Goal: Check status: Check status

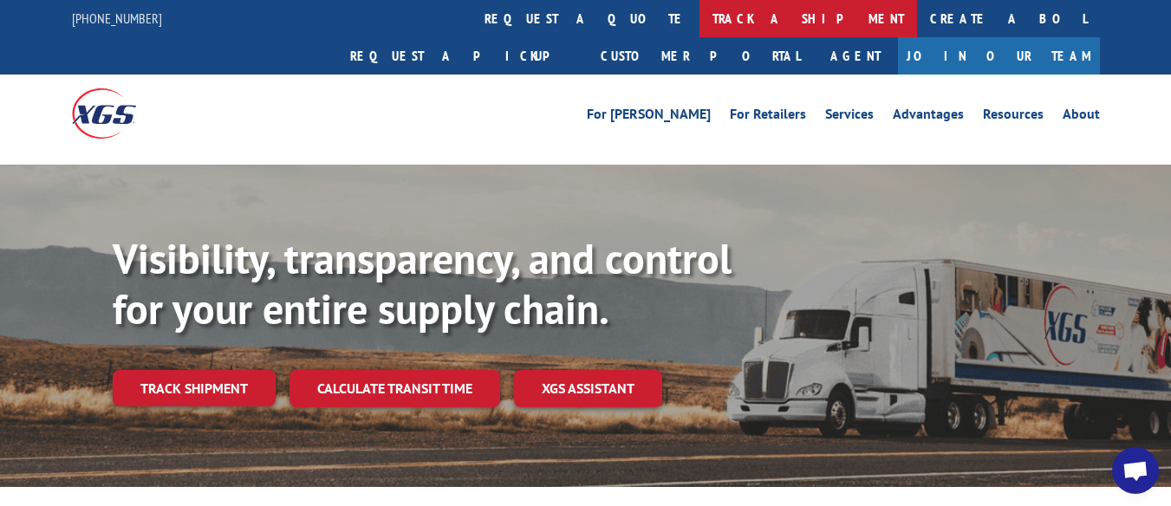
click at [699, 16] on link "track a shipment" at bounding box center [808, 18] width 218 height 37
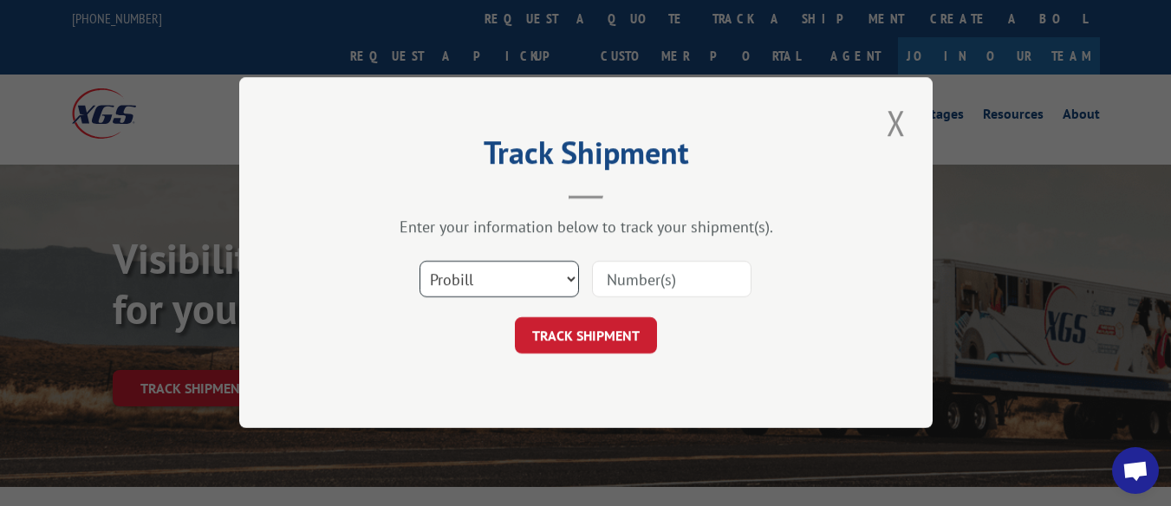
click at [551, 278] on select "Select category... Probill BOL PO" at bounding box center [498, 280] width 159 height 36
select select "bol"
click at [419, 262] on select "Select category... Probill BOL PO" at bounding box center [498, 280] width 159 height 36
click at [653, 280] on input at bounding box center [671, 280] width 159 height 36
paste input "5956300"
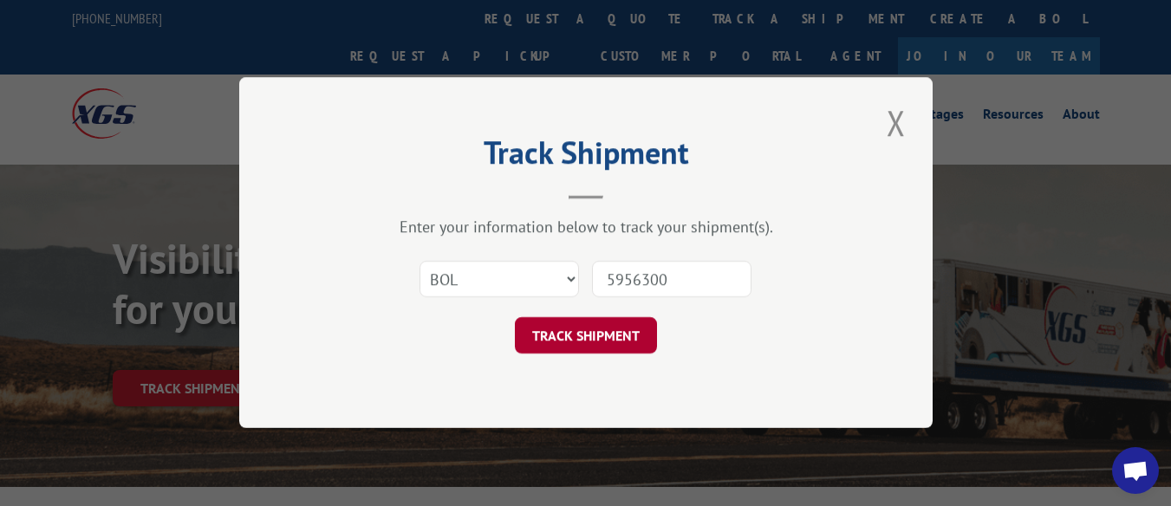
type input "5956300"
click at [614, 340] on button "TRACK SHIPMENT" at bounding box center [586, 336] width 142 height 36
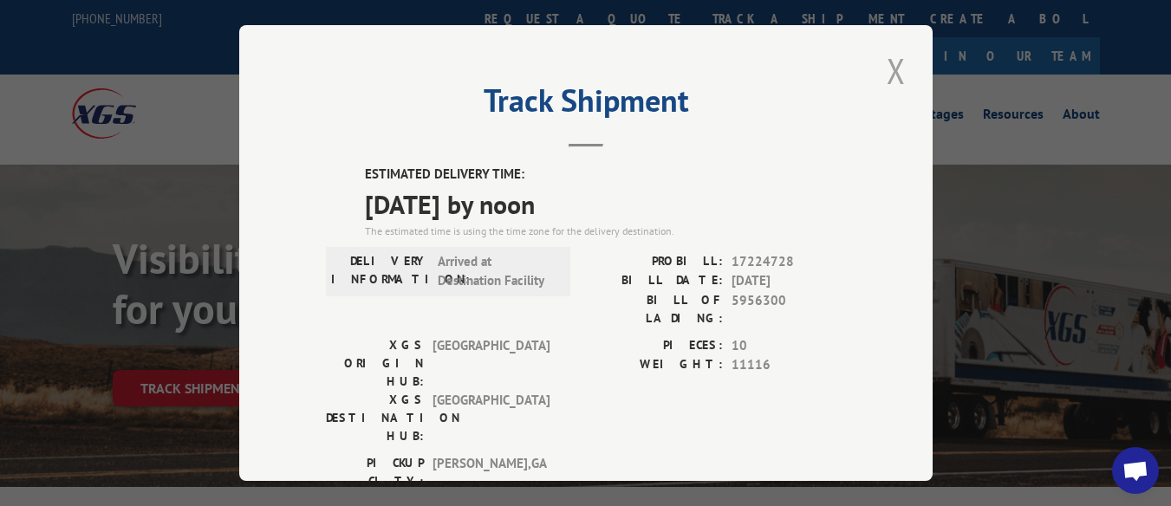
click at [890, 60] on button "Close modal" at bounding box center [895, 71] width 29 height 48
